Goal: Navigation & Orientation: Understand site structure

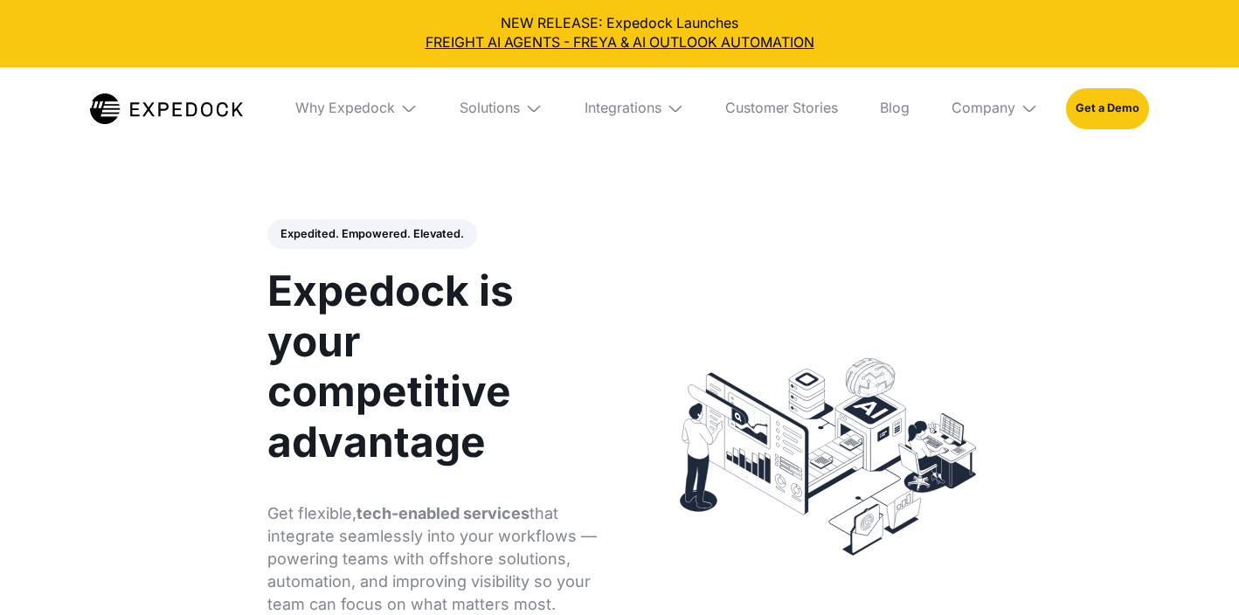
select select
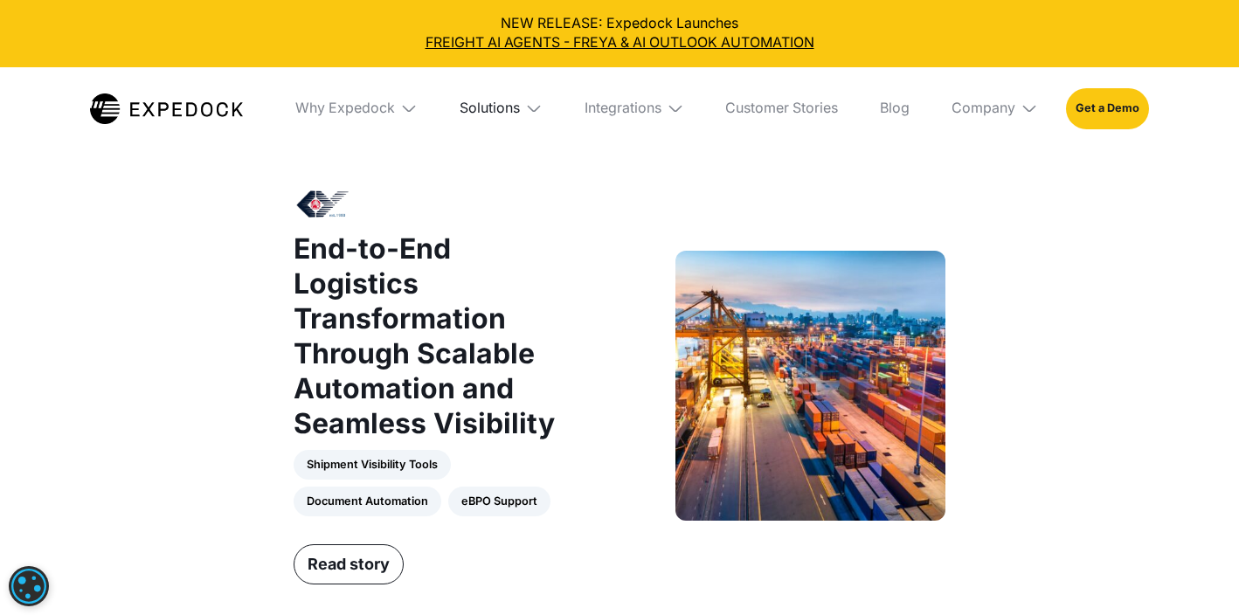
click at [480, 107] on div "Solutions" at bounding box center [489, 108] width 60 height 17
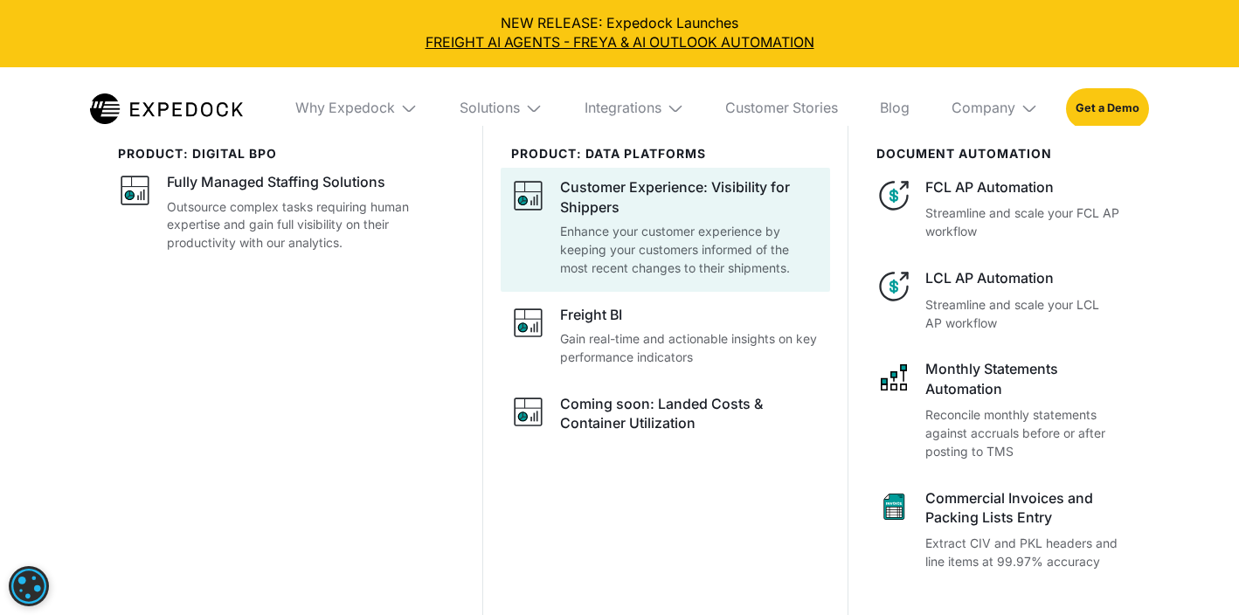
scroll to position [1820, 0]
click at [598, 204] on div "Customer Experience: Visibility for Shippers" at bounding box center [689, 197] width 259 height 39
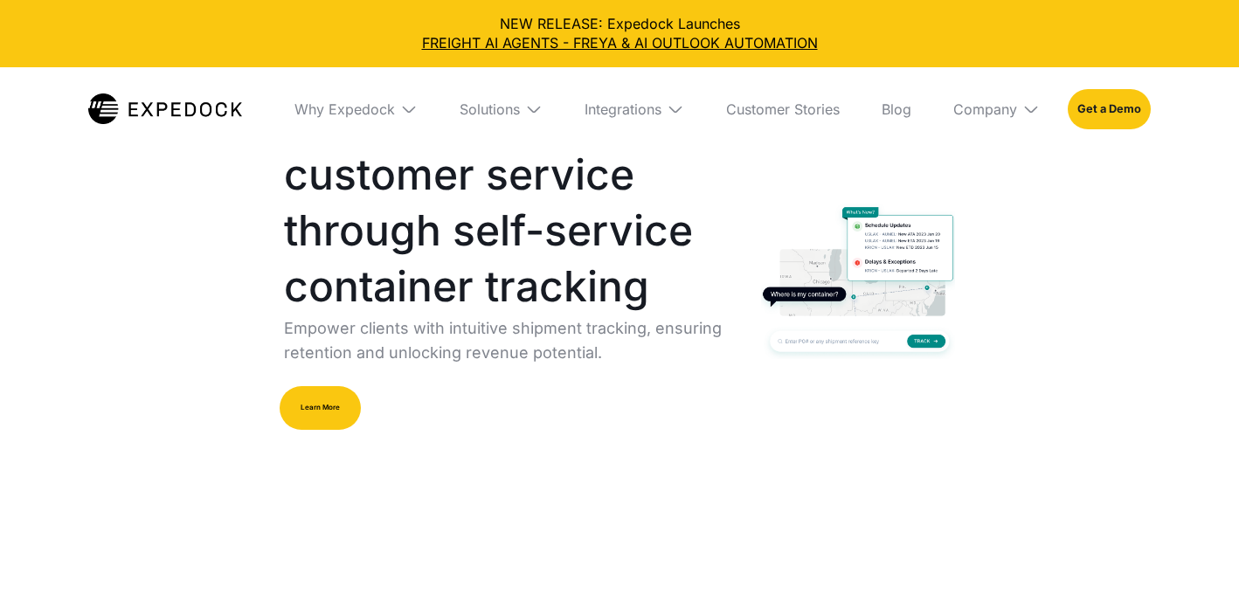
select select
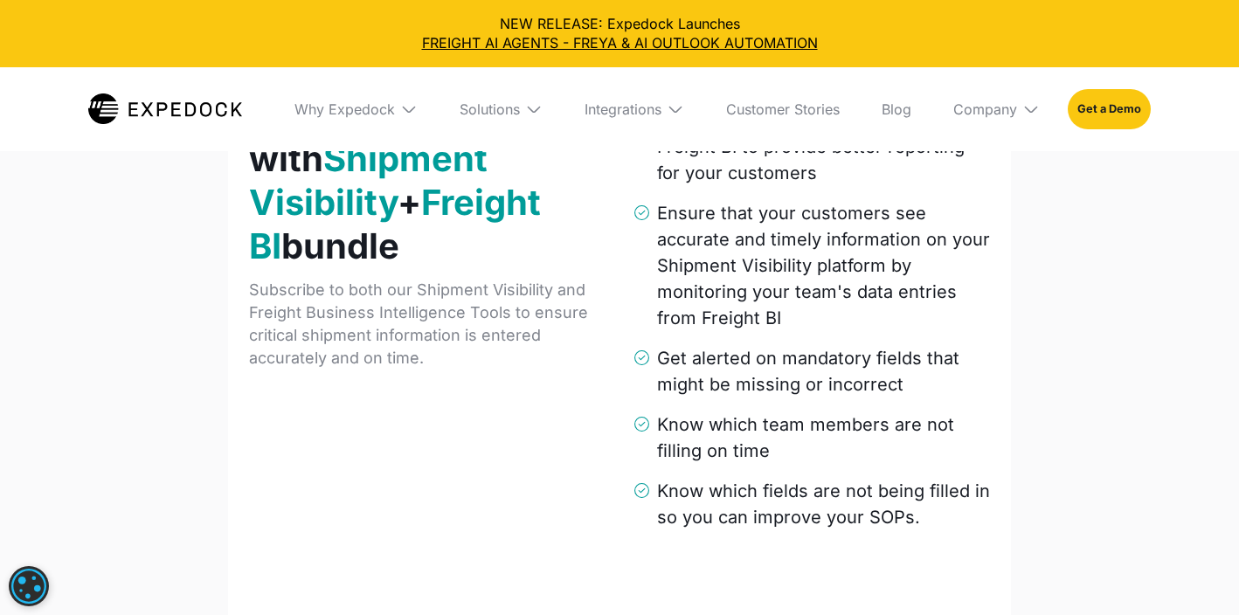
scroll to position [2495, 0]
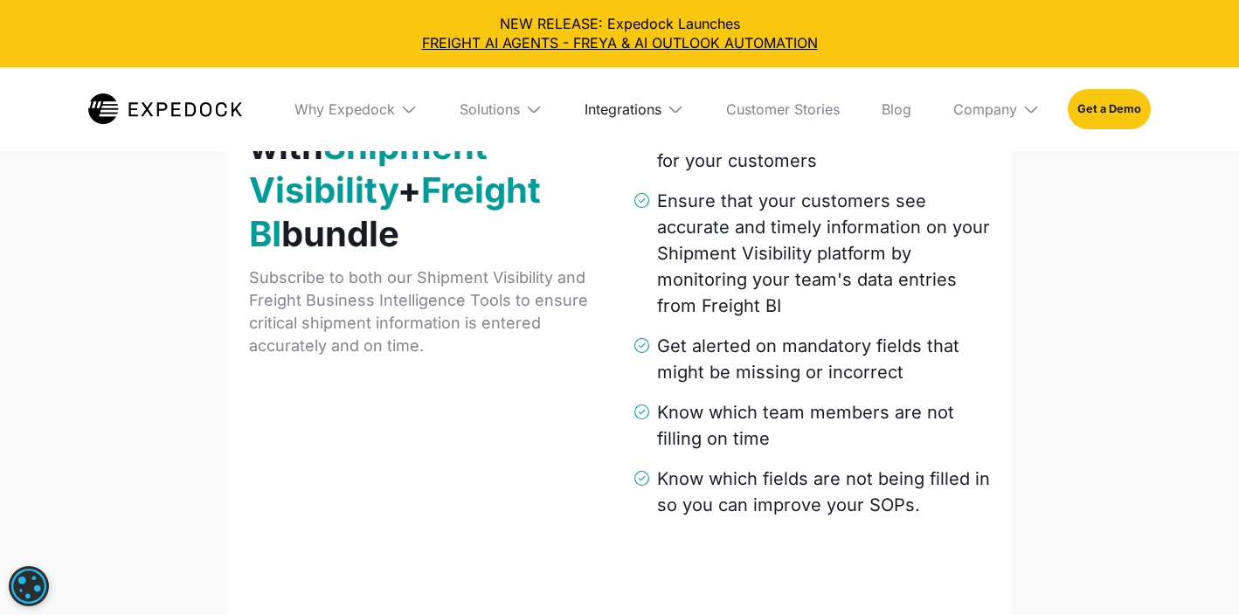
click at [619, 114] on div "Integrations" at bounding box center [622, 108] width 77 height 17
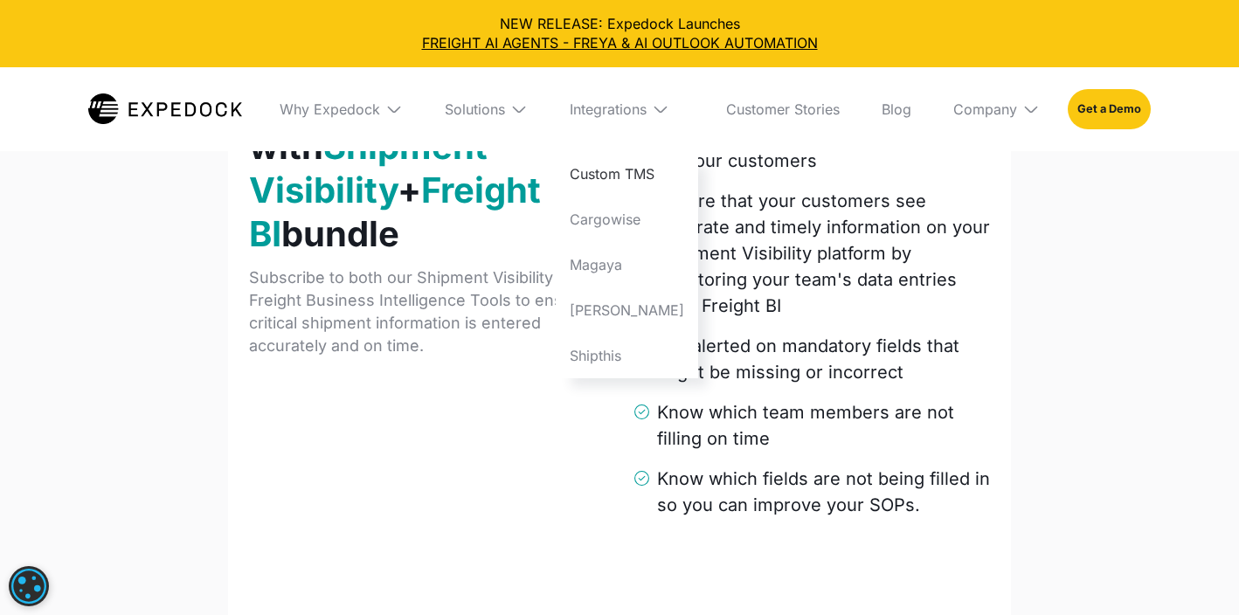
click at [608, 180] on link "Custom TMS" at bounding box center [627, 173] width 142 height 45
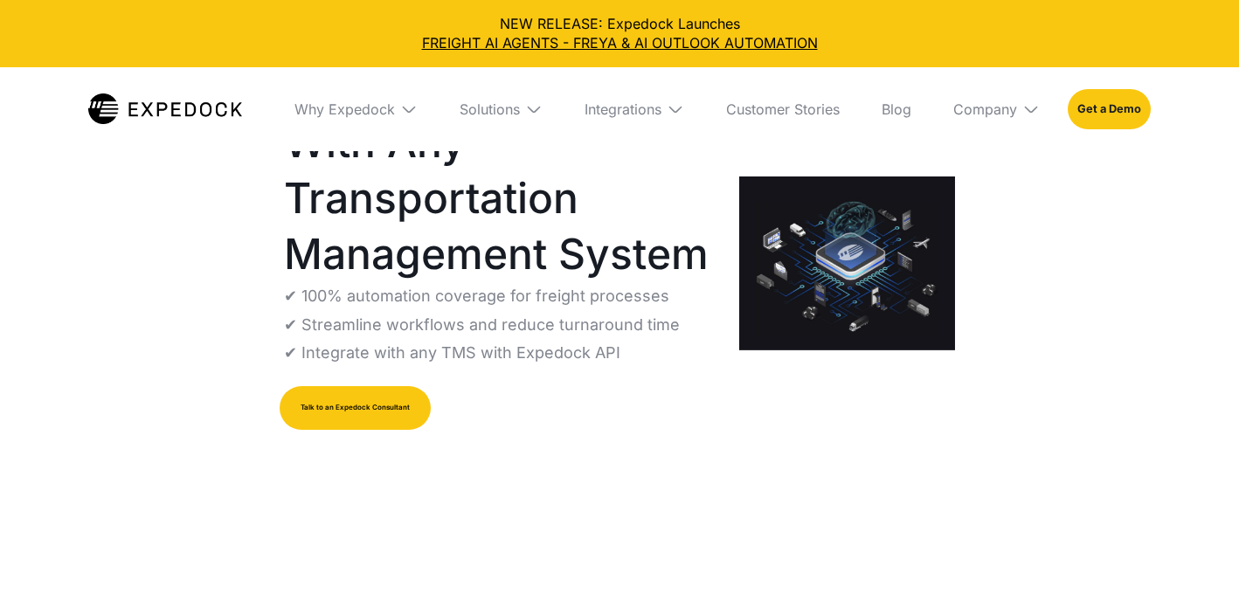
select select
click at [770, 117] on link "Customer Stories" at bounding box center [783, 109] width 142 height 84
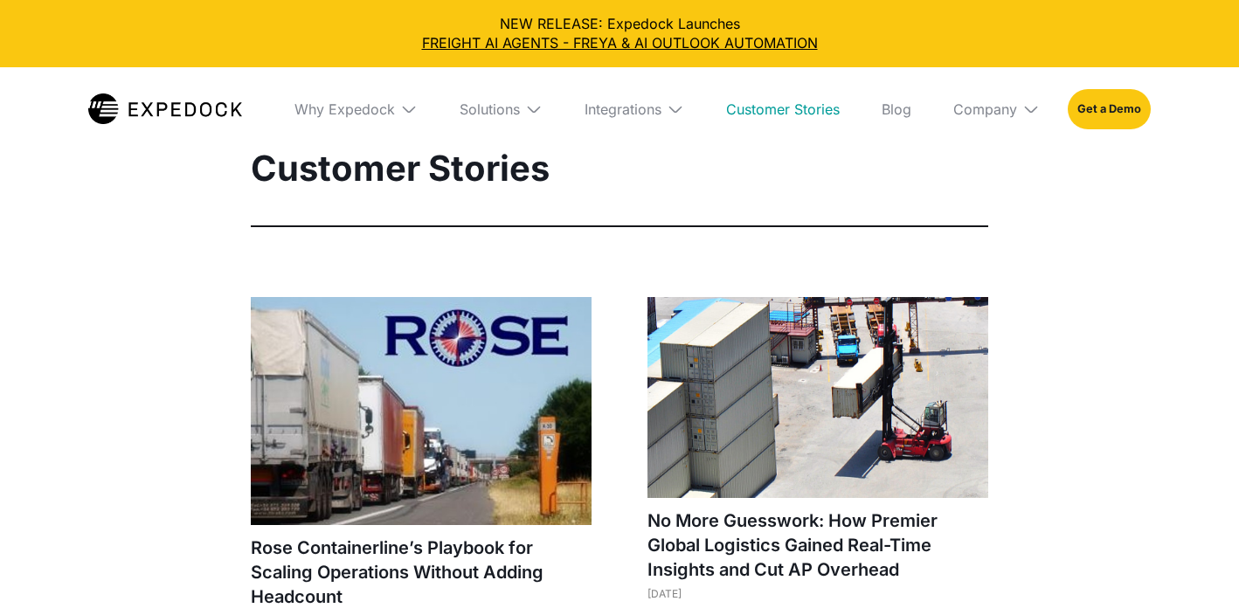
select select
click at [970, 106] on div "Company" at bounding box center [985, 108] width 64 height 17
click at [966, 170] on link "About Us" at bounding box center [996, 173] width 114 height 45
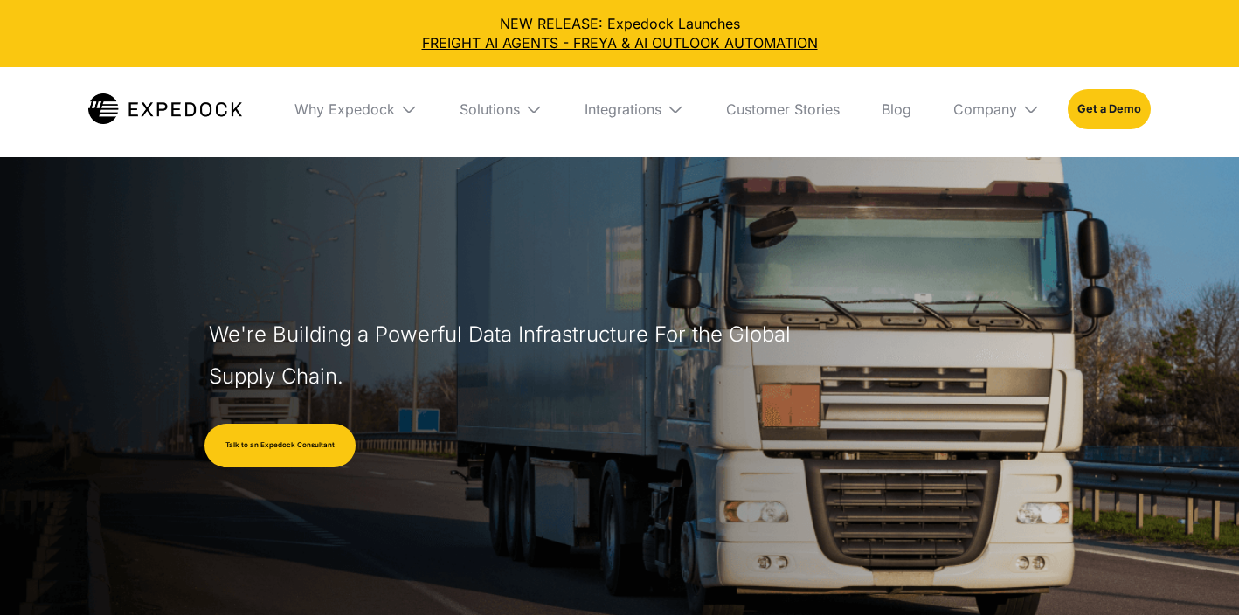
select select
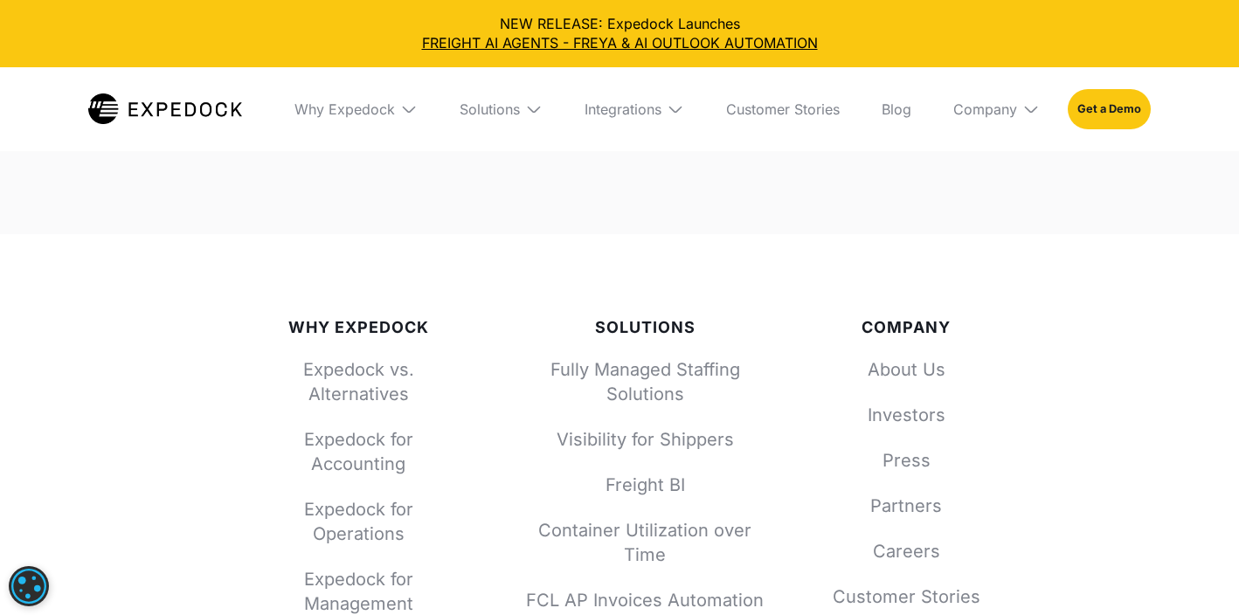
scroll to position [7386, 0]
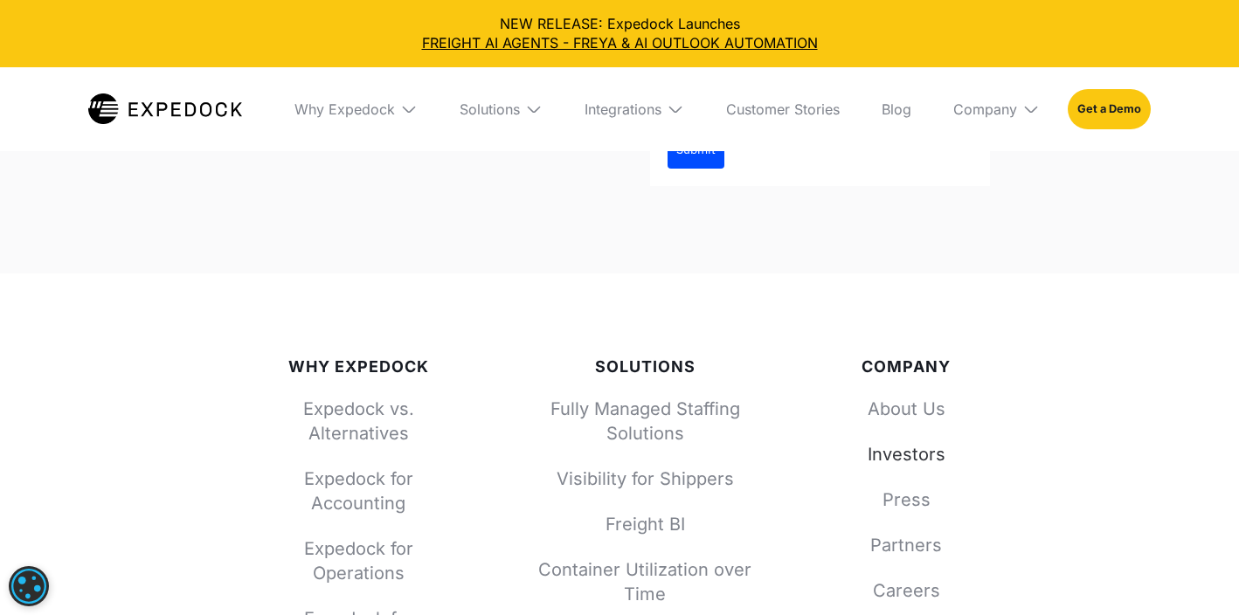
click at [874, 442] on link "Investors" at bounding box center [906, 454] width 154 height 24
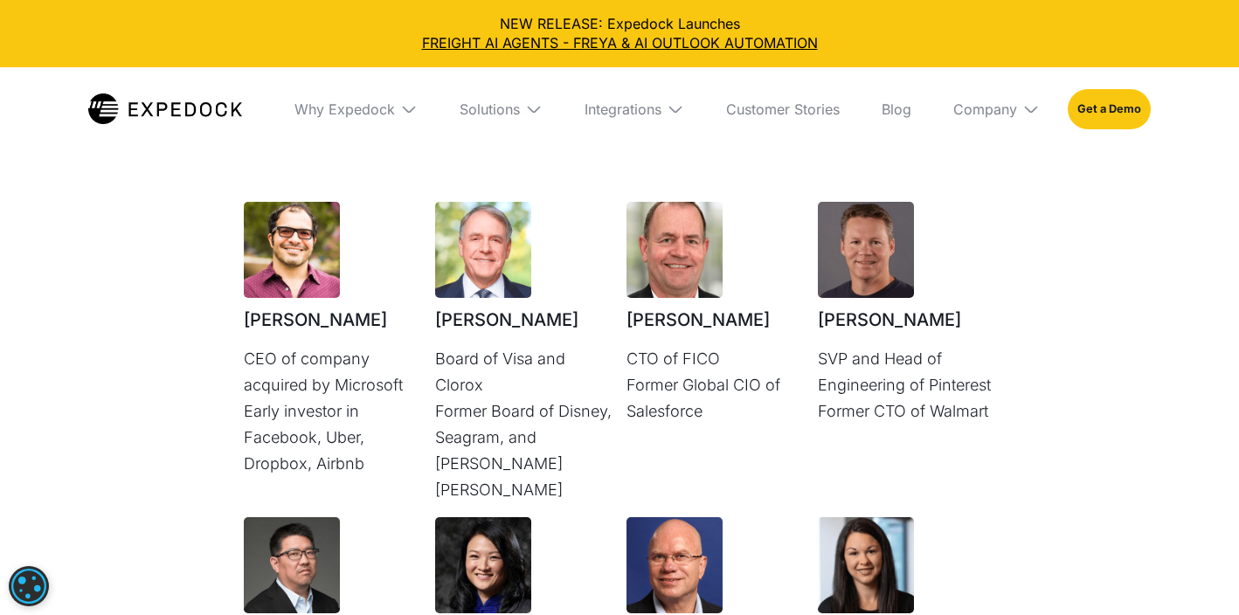
scroll to position [4539, 0]
